Goal: Information Seeking & Learning: Learn about a topic

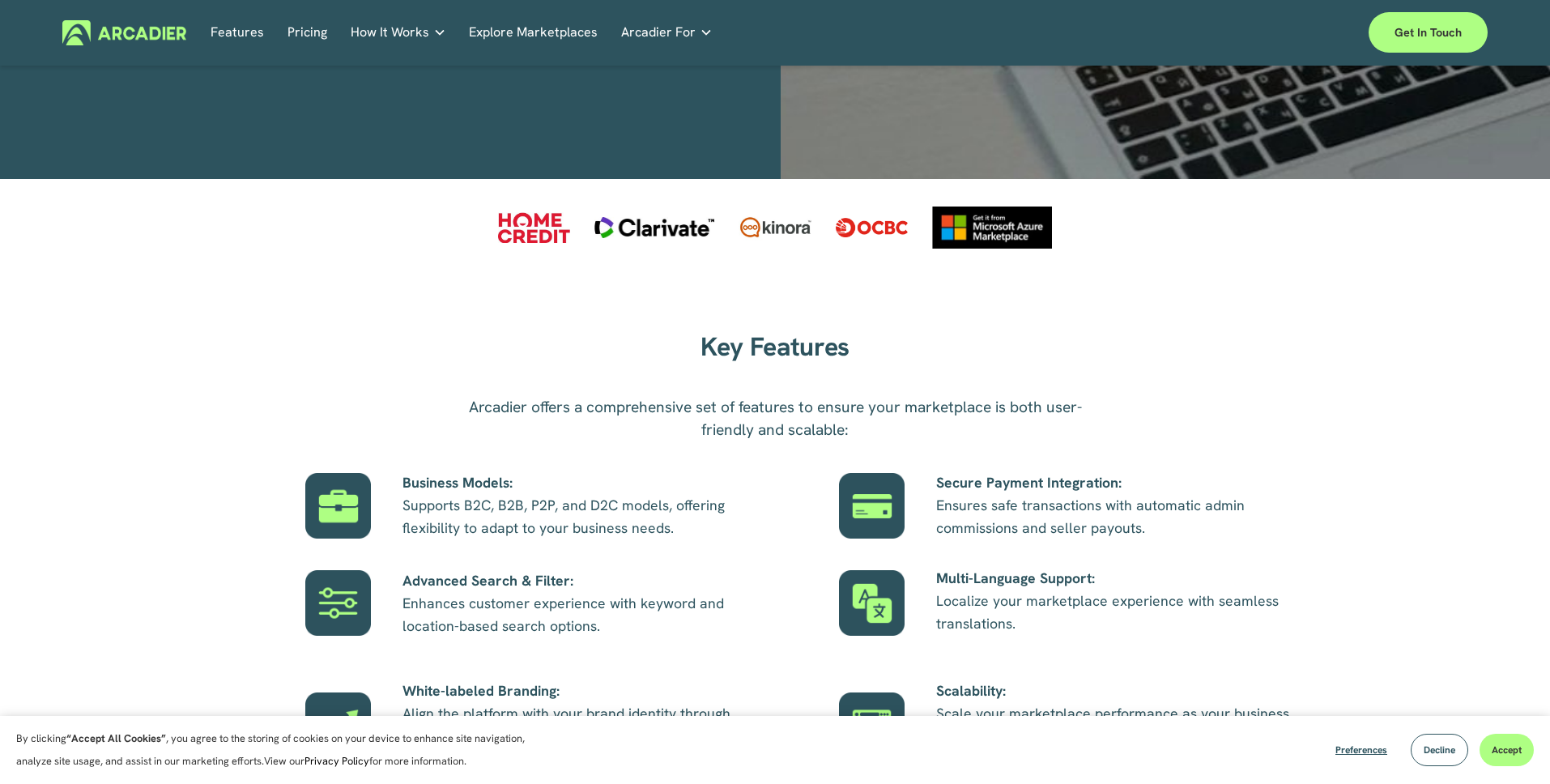
scroll to position [747, 0]
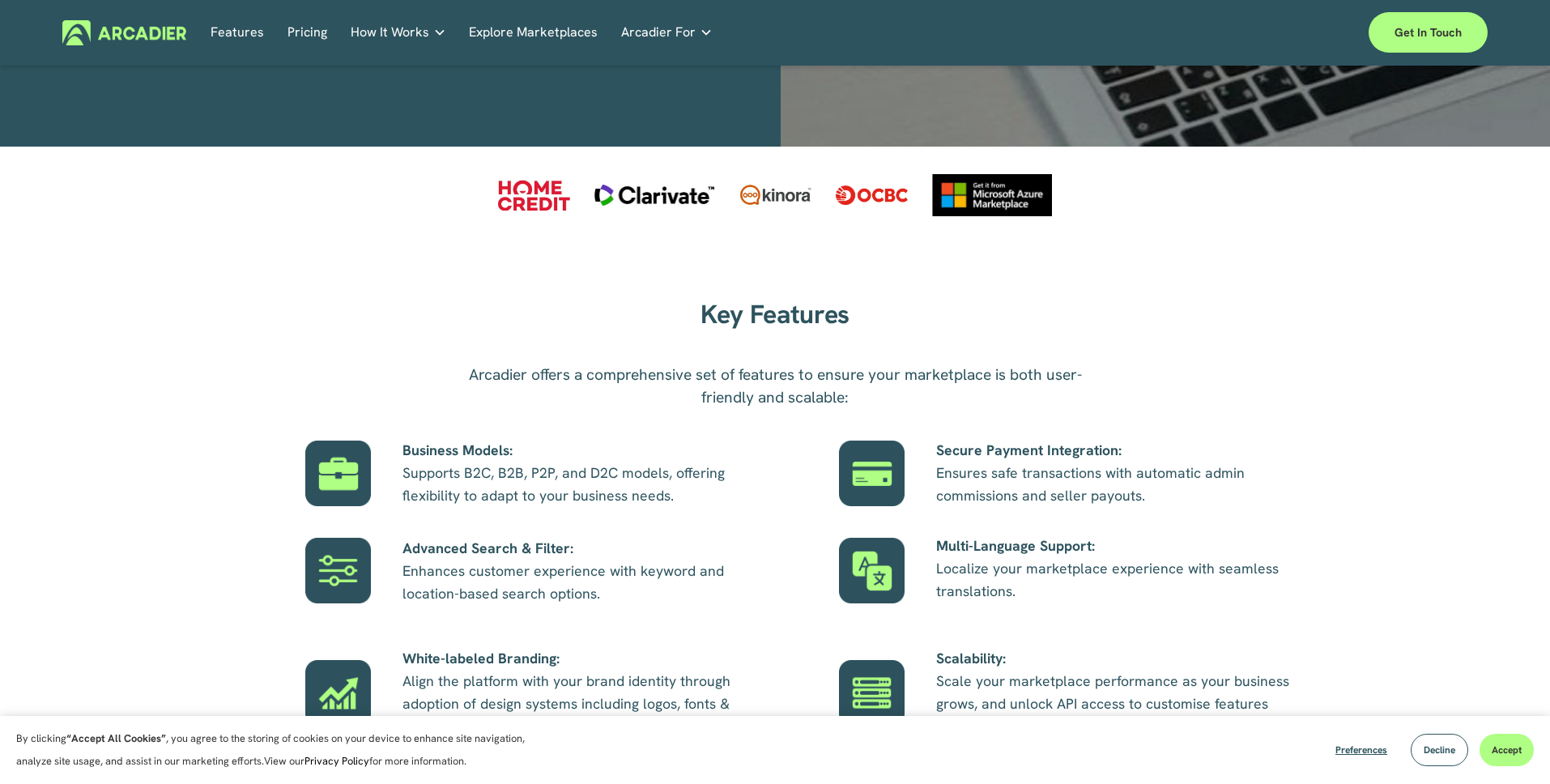
click at [553, 483] on p "Business Models: Supports B2C, B2B, P2P, and D2C models, offering flexibility t…" at bounding box center [581, 473] width 357 height 68
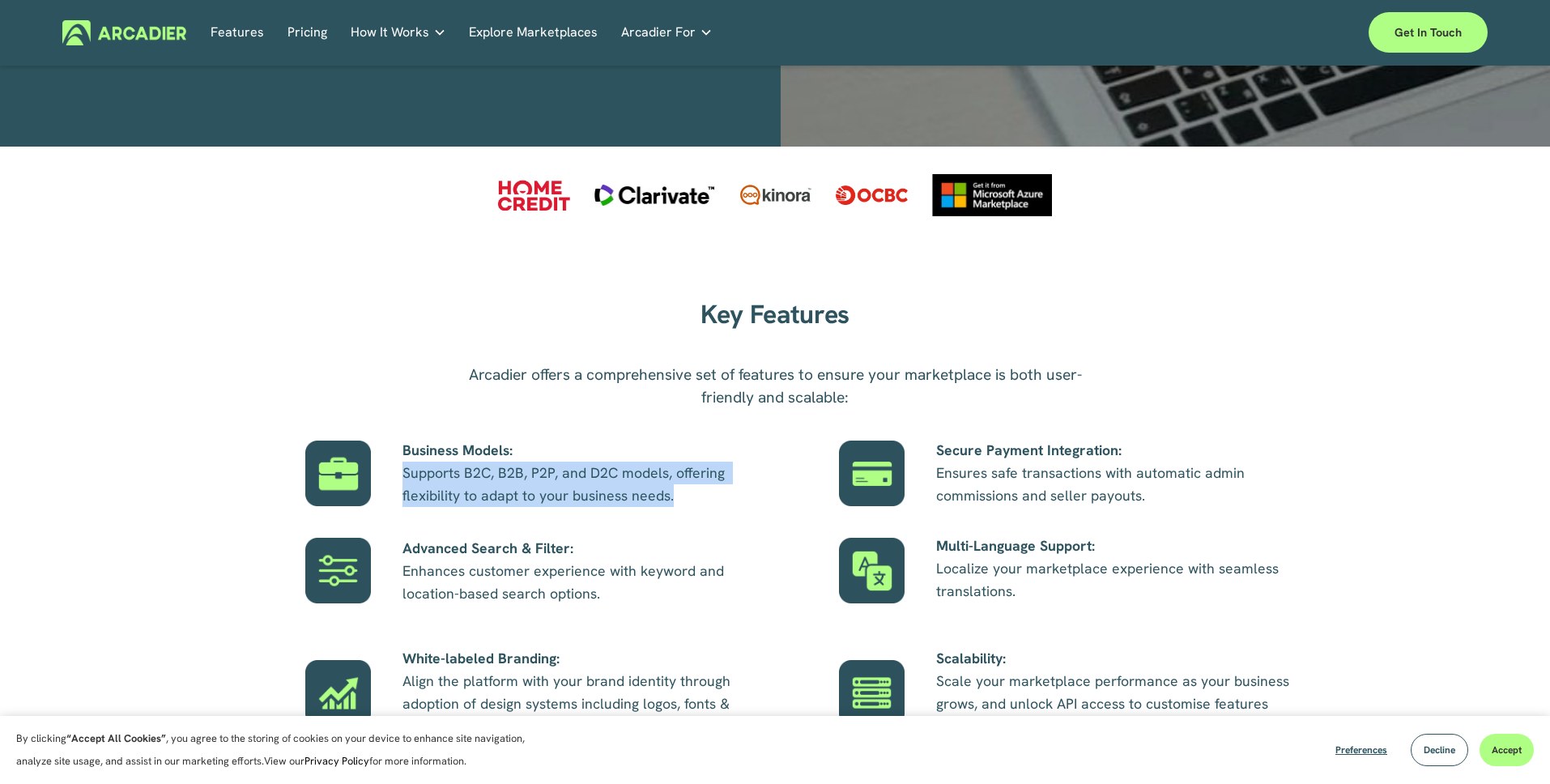
click at [632, 498] on p "Business Models: Supports B2C, B2B, P2P, and D2C models, offering flexibility t…" at bounding box center [581, 473] width 357 height 68
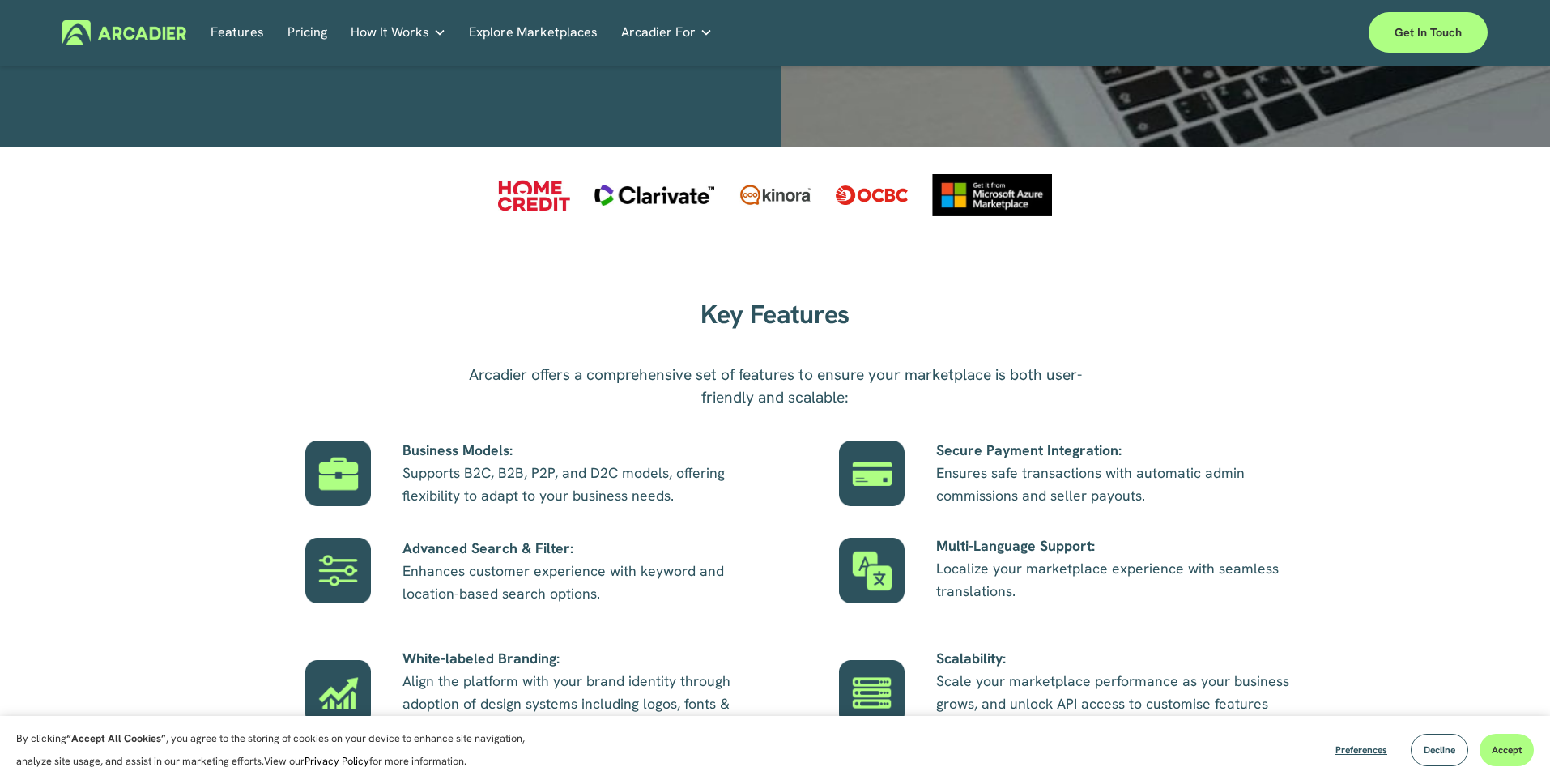
click at [632, 498] on p "Business Models: Supports B2C, B2B, P2P, and D2C models, offering flexibility t…" at bounding box center [581, 473] width 357 height 68
click at [639, 542] on p "Advanced Search & Filter: Enhances customer experience with keyword and locatio…" at bounding box center [581, 570] width 357 height 68
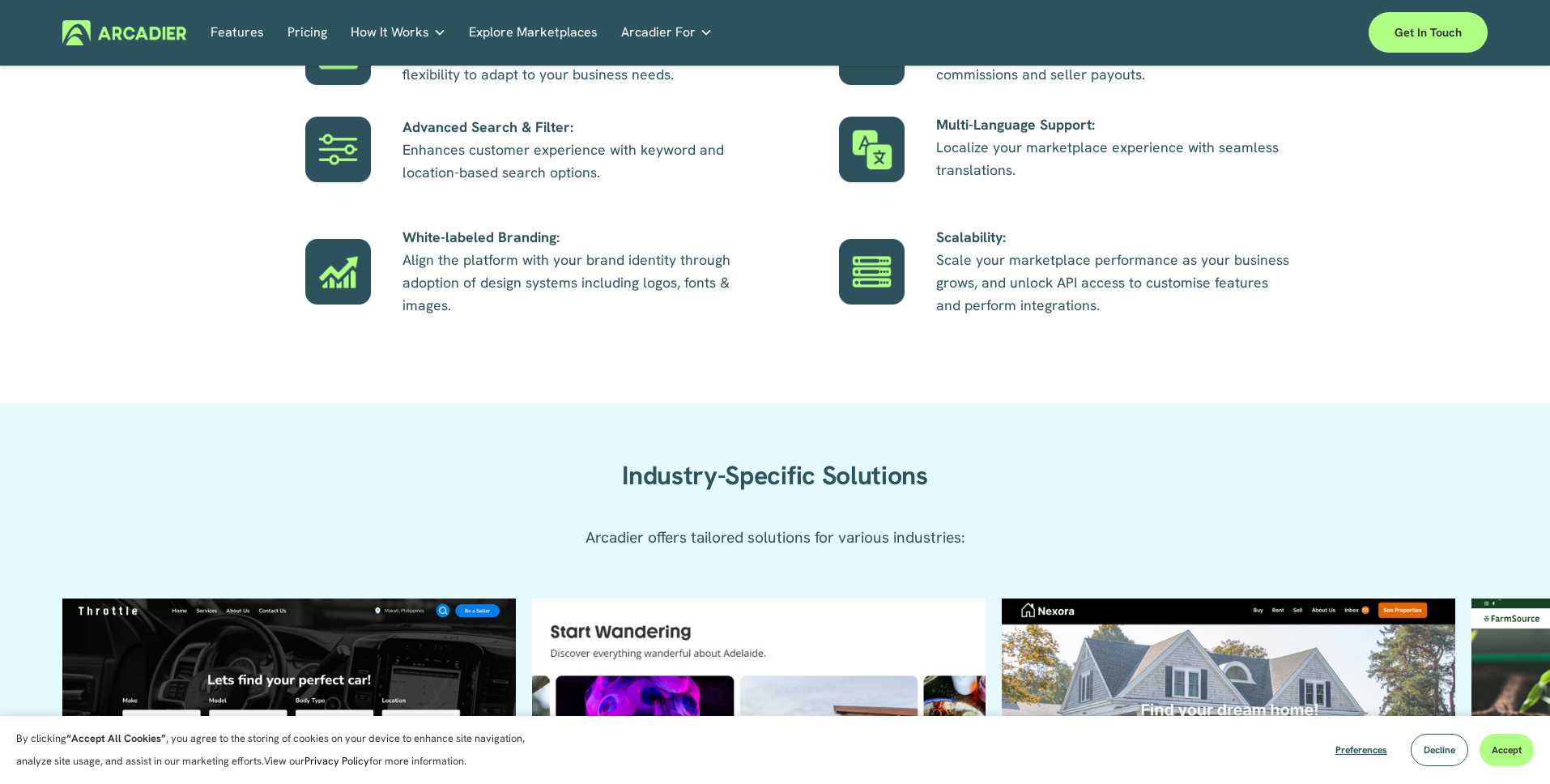
scroll to position [1174, 0]
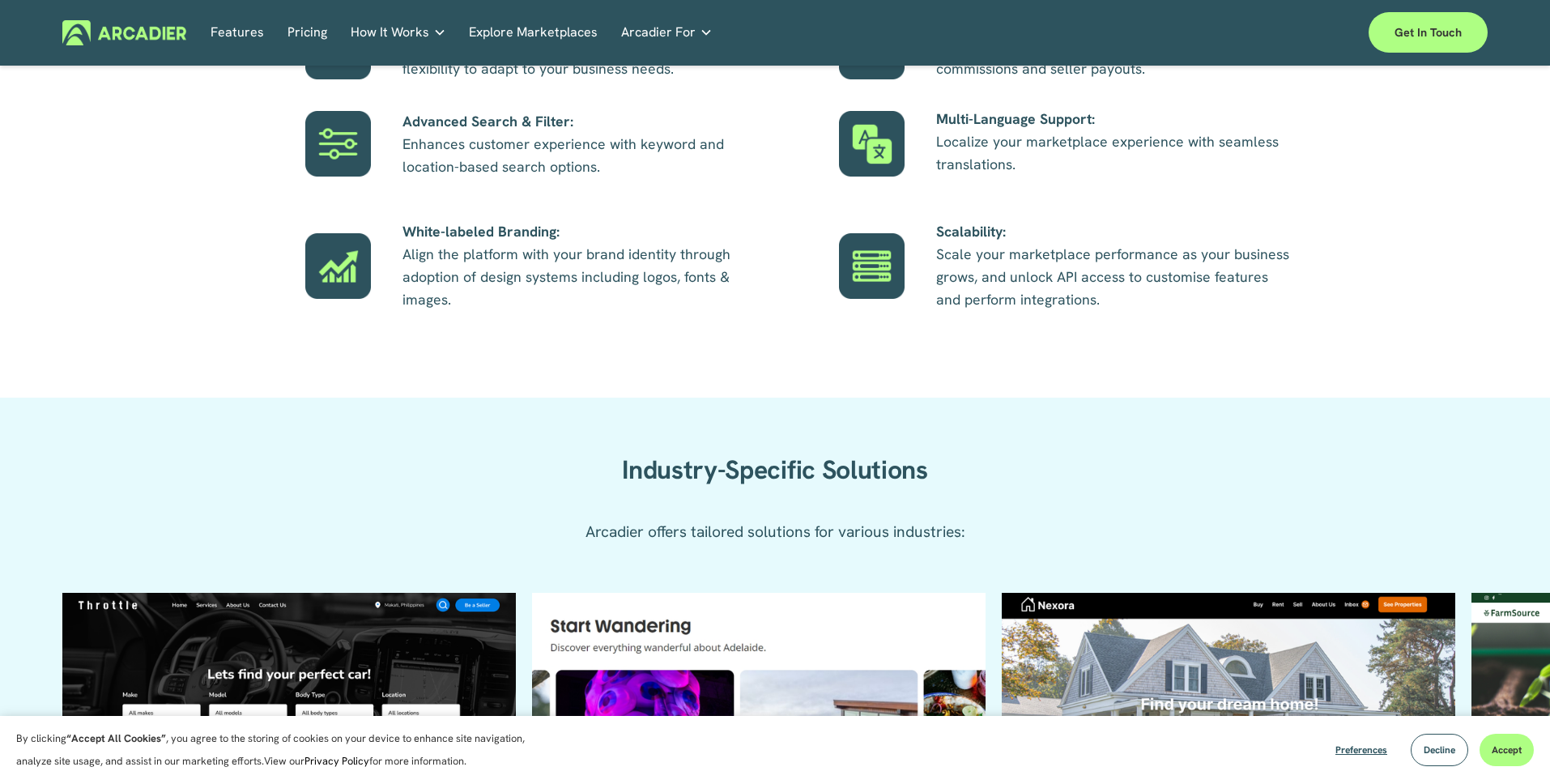
click at [525, 34] on link "Explore Marketplaces" at bounding box center [534, 33] width 129 height 25
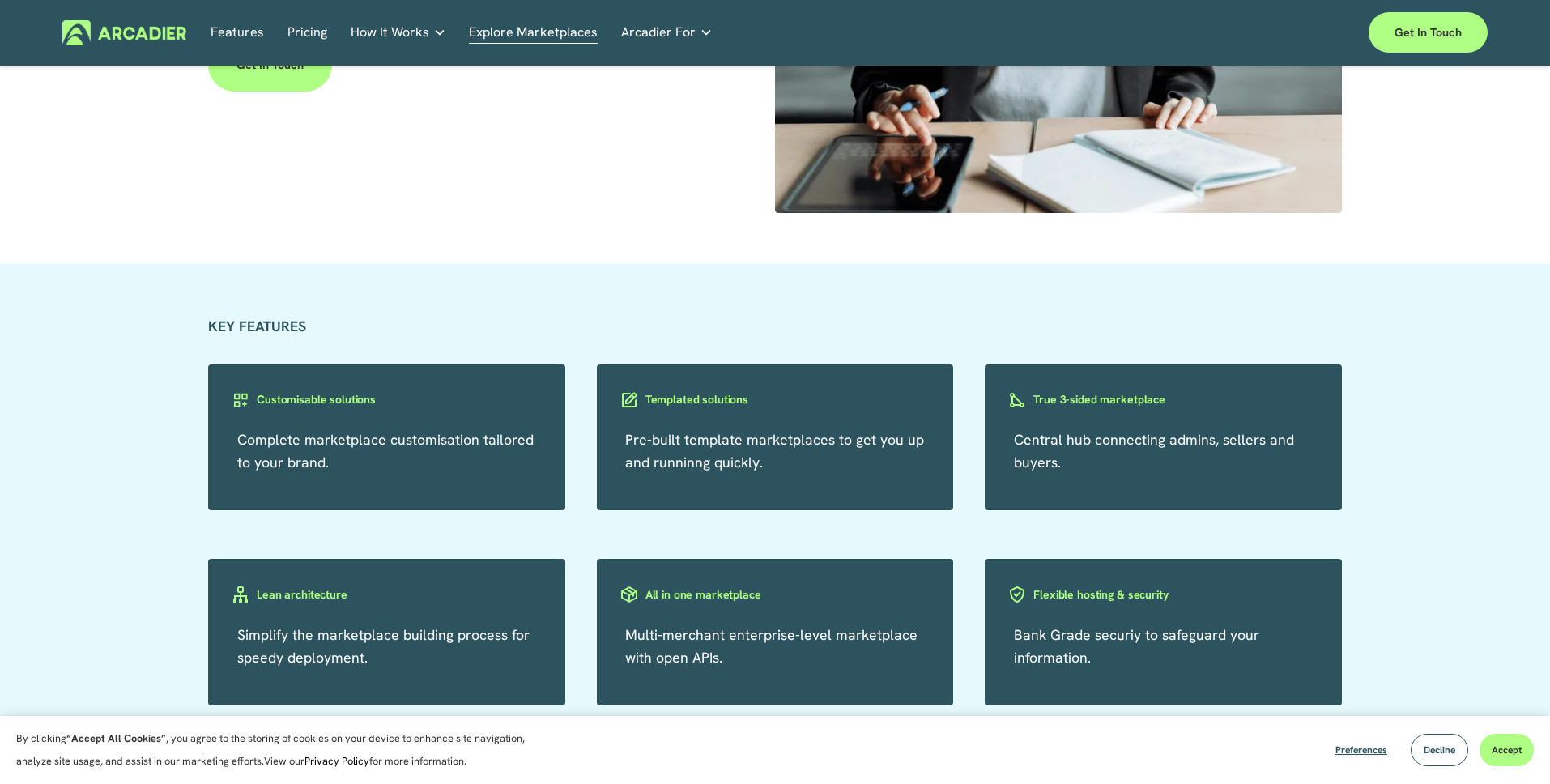
scroll to position [2709, 0]
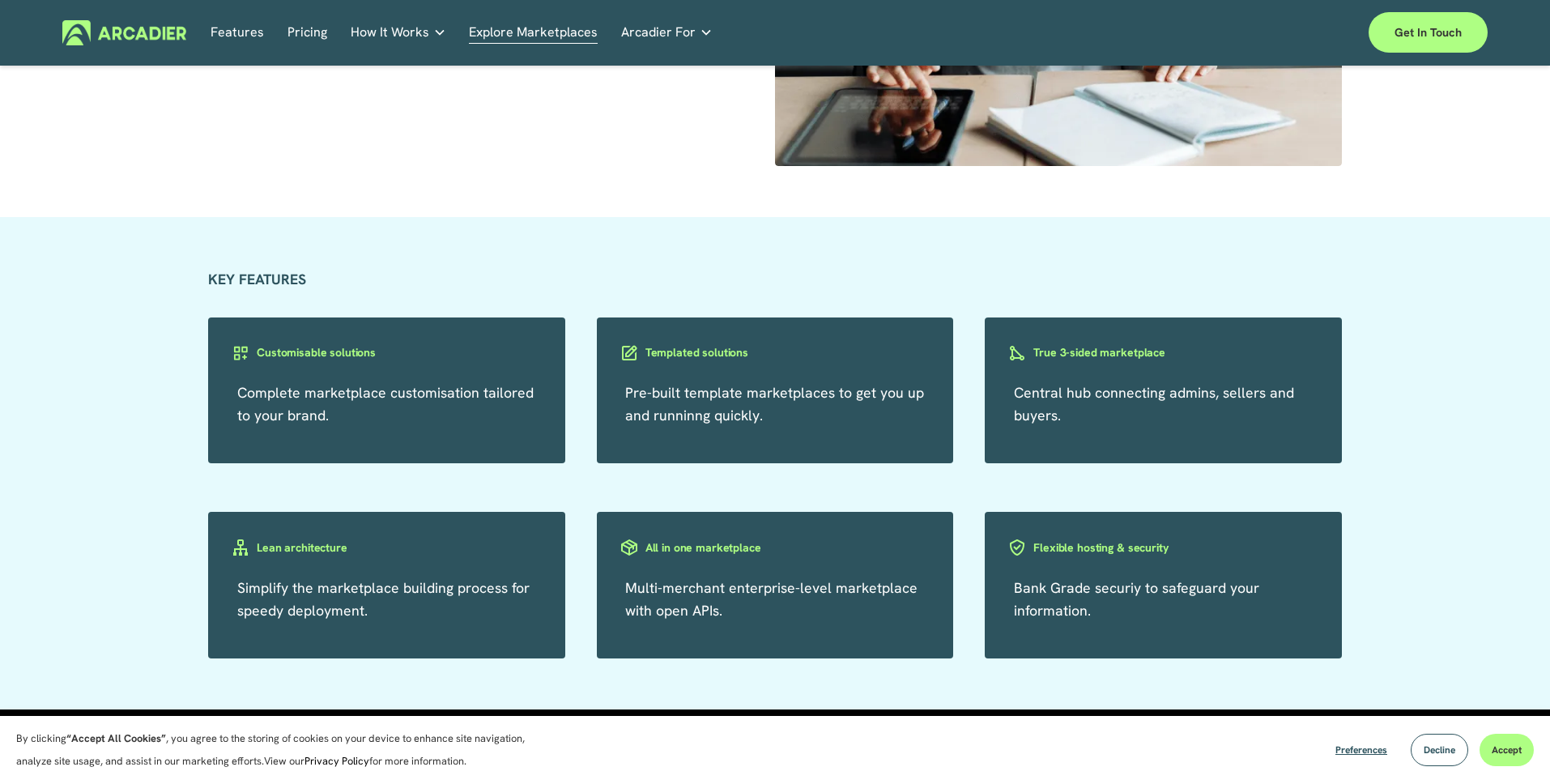
click at [1123, 421] on p "Central hub connecting admins, sellers and buyers." at bounding box center [1163, 404] width 299 height 45
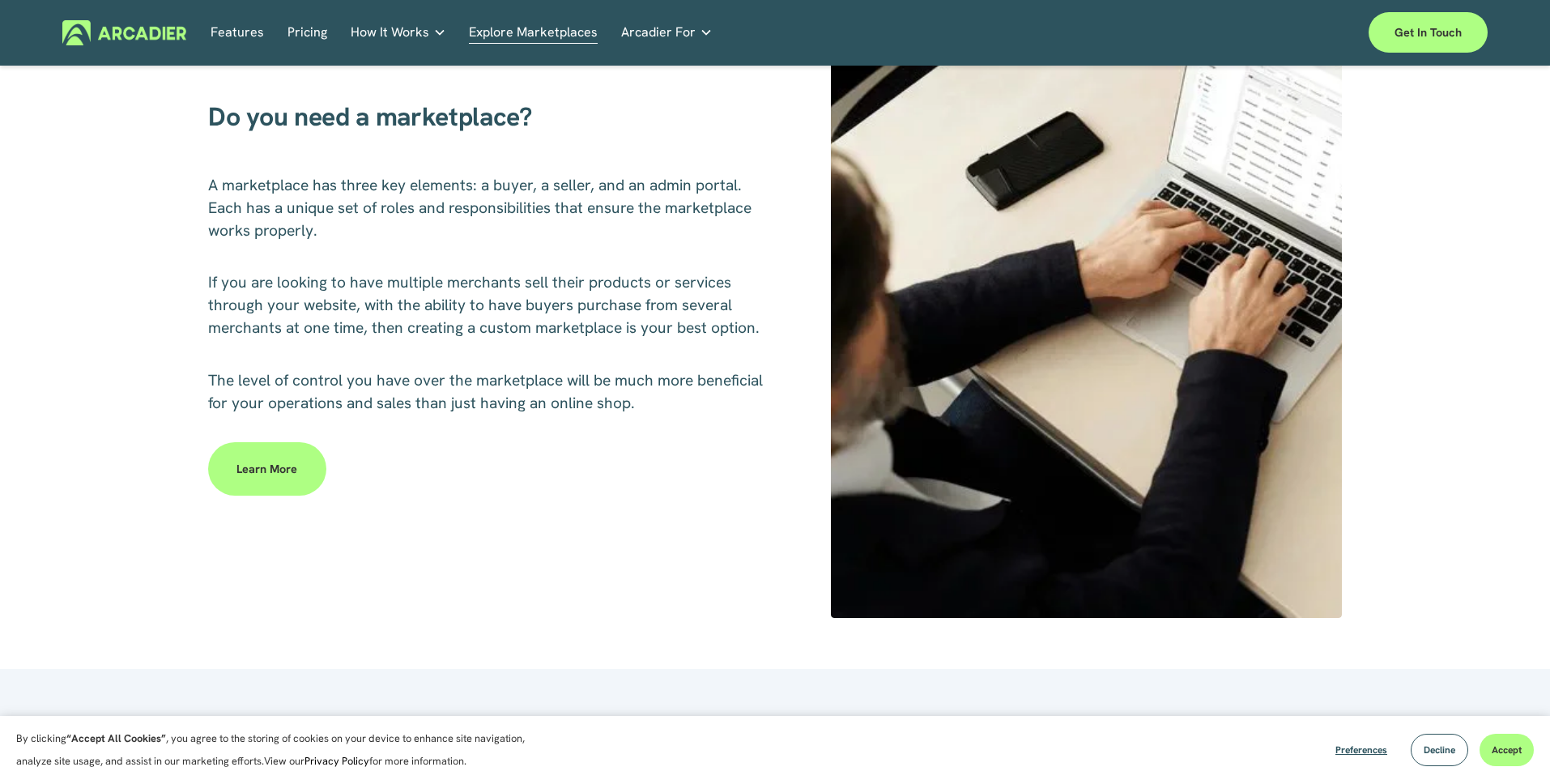
scroll to position [0, 0]
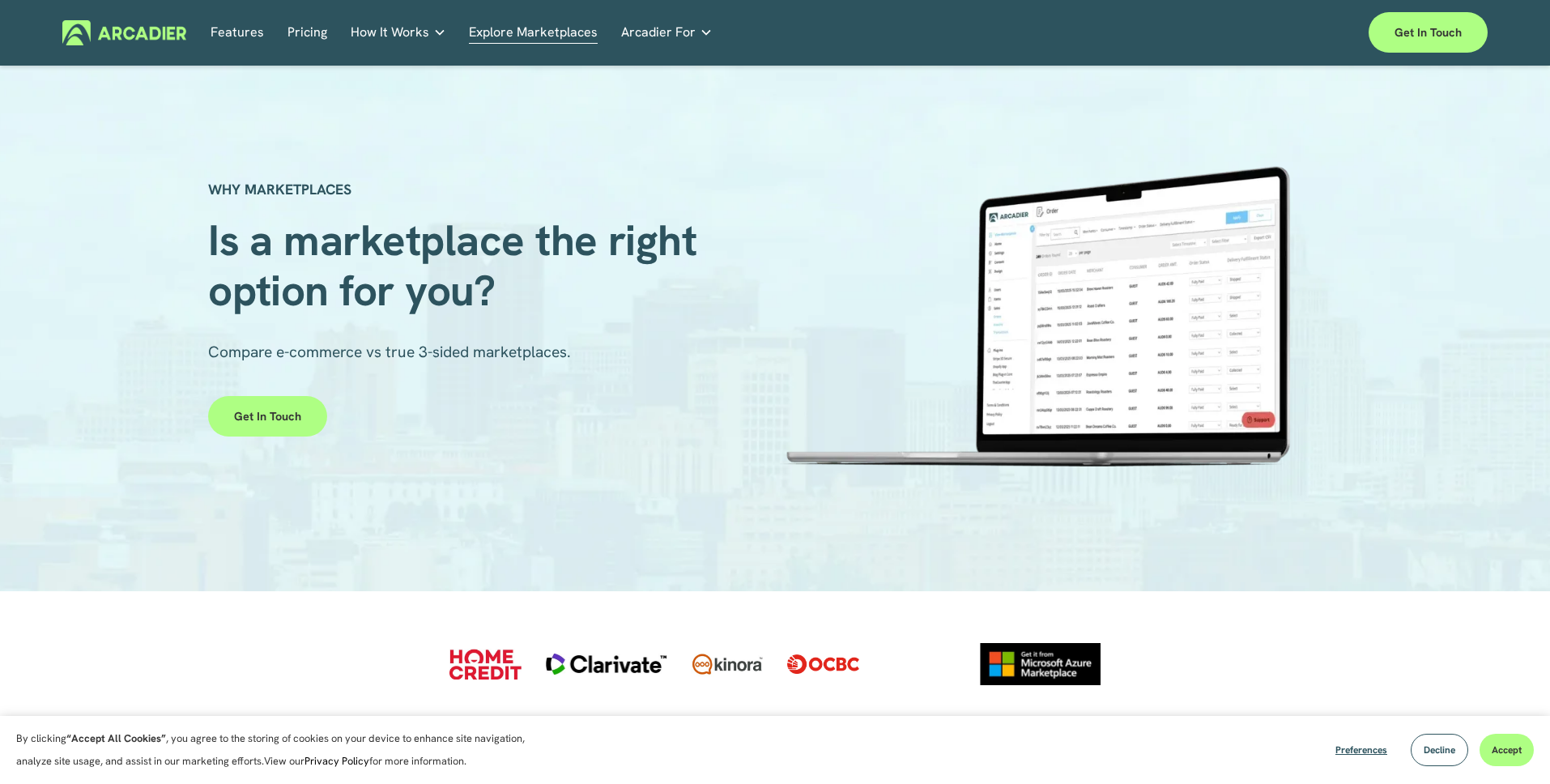
click at [0, 0] on link "Retail Marketplaces Whatever you are offering to your customer, we bring it all…" at bounding box center [0, 0] width 0 height 0
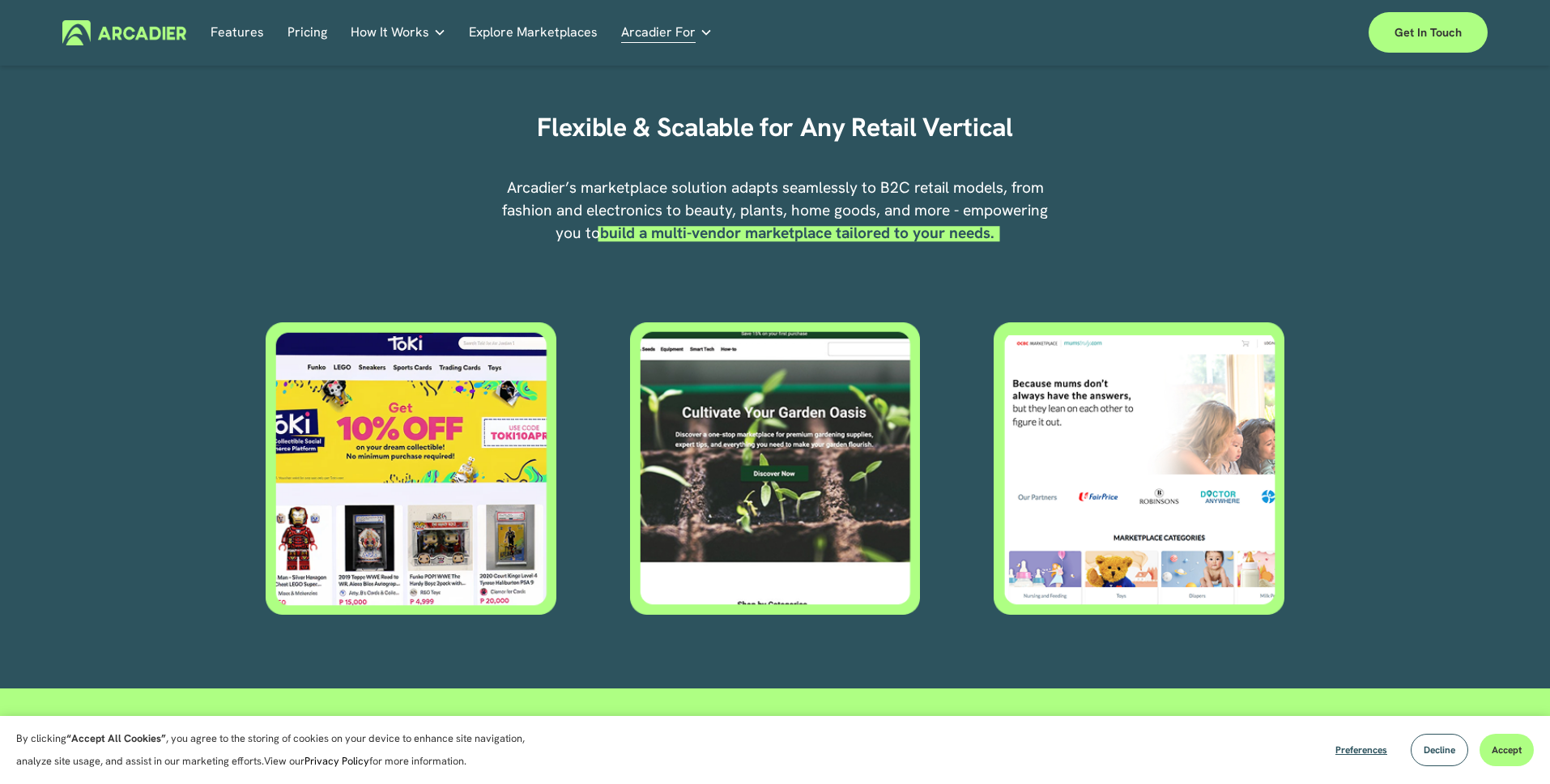
scroll to position [611, 0]
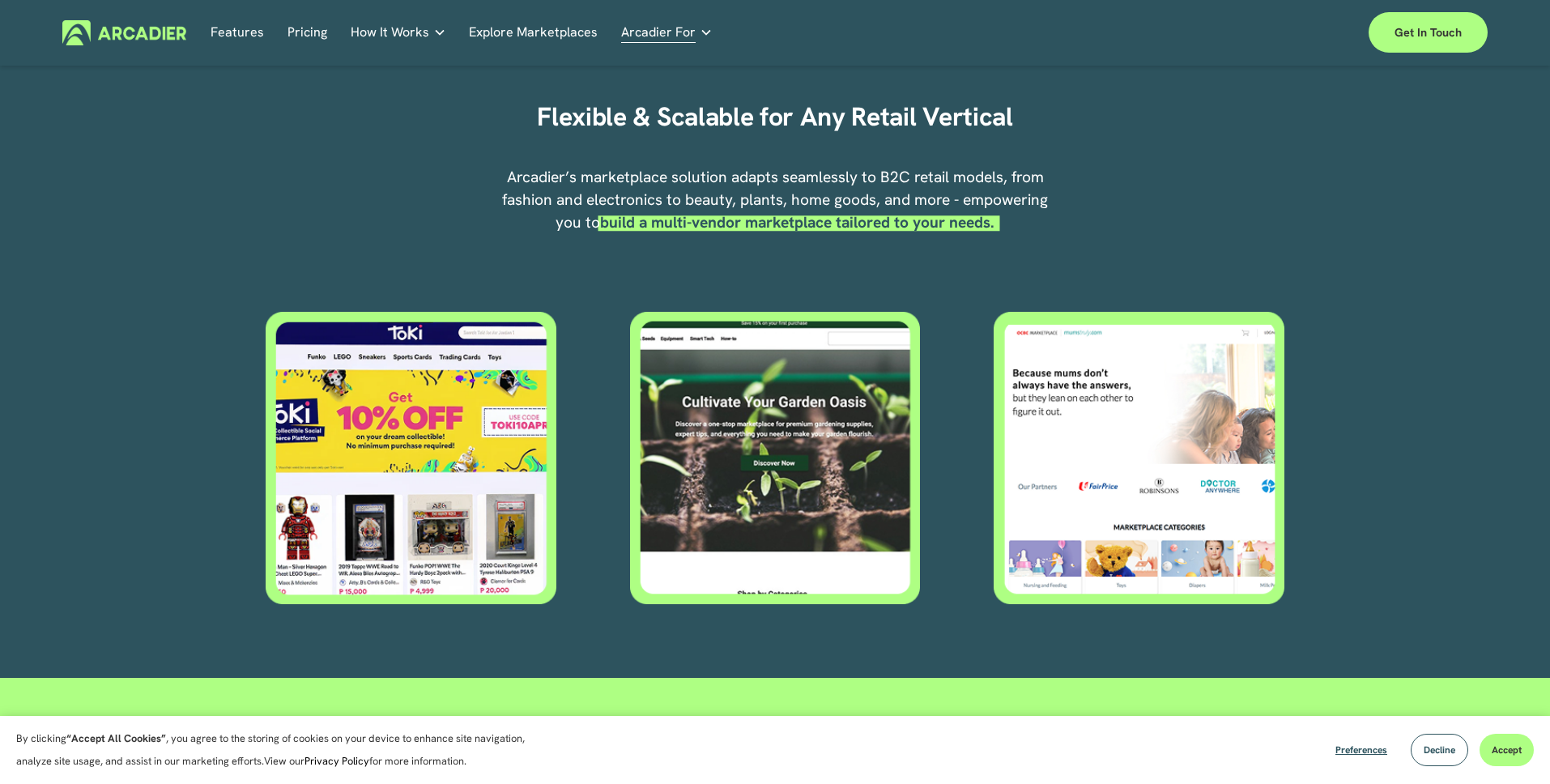
click at [1092, 411] on div at bounding box center [1138, 457] width 291 height 292
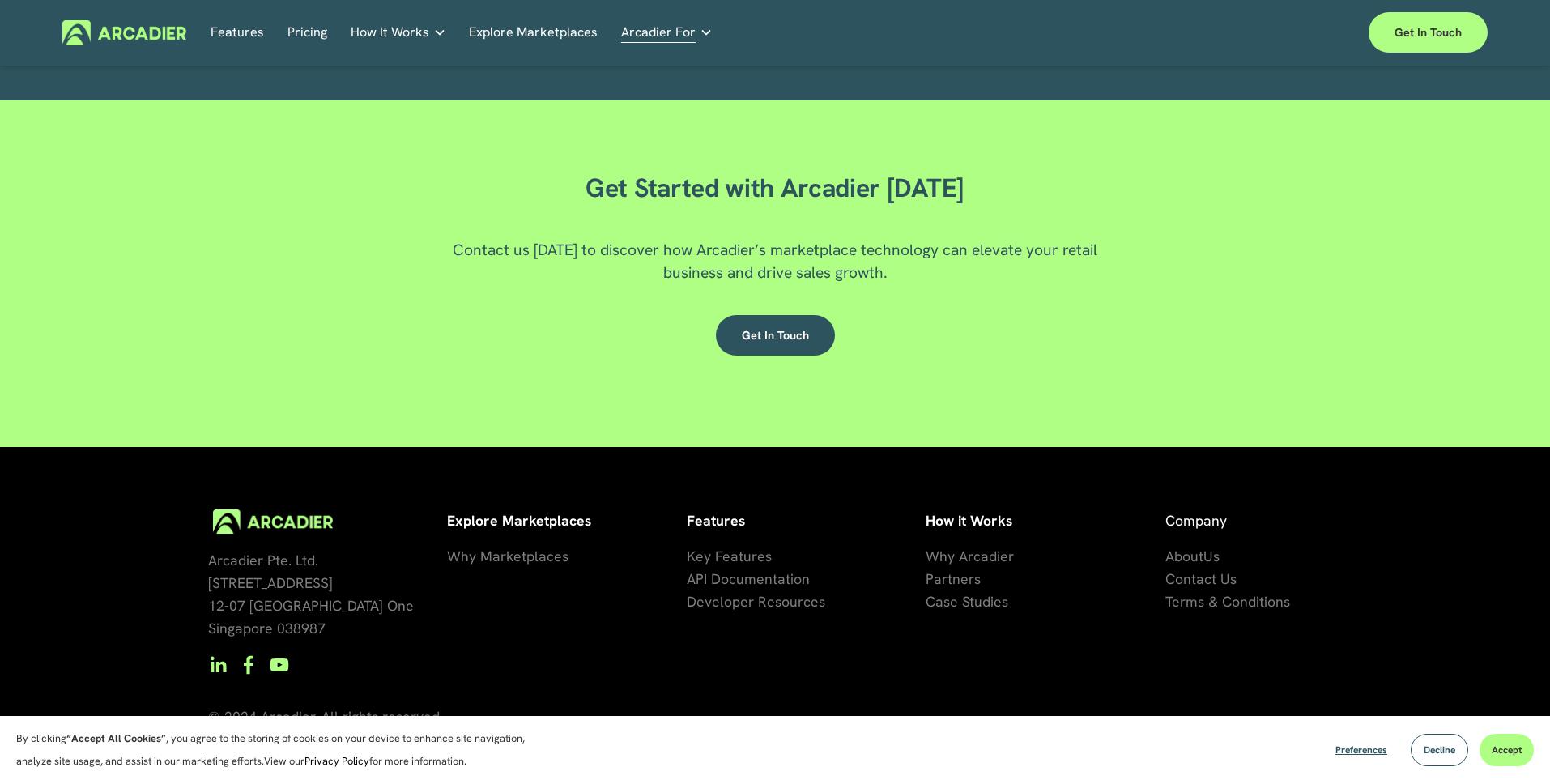
scroll to position [2801, 0]
